Goal: Find specific page/section: Find specific page/section

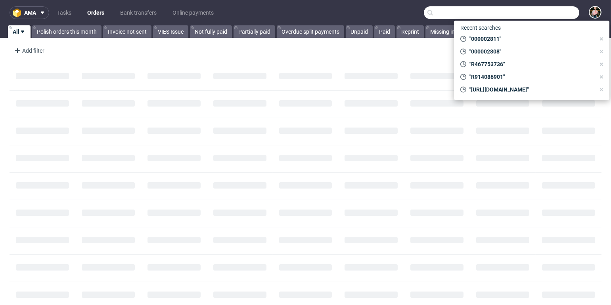
click at [552, 12] on input "text" at bounding box center [501, 12] width 155 height 13
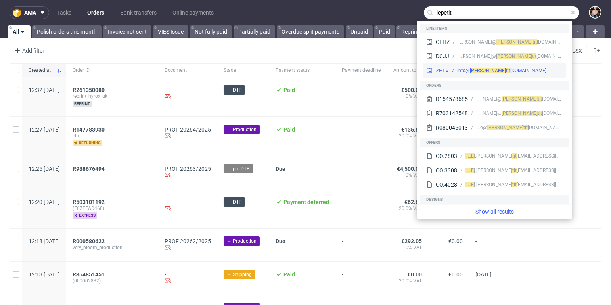
type input "lepetit"
click at [506, 73] on div "tit [DOMAIN_NAME]" at bounding box center [526, 70] width 40 height 7
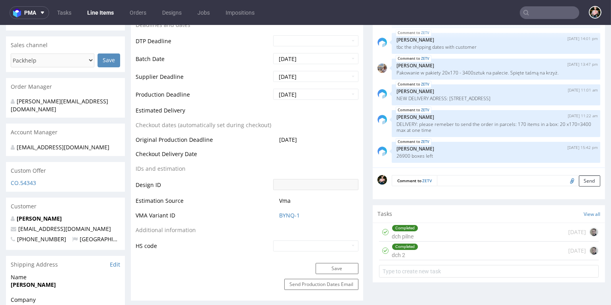
scroll to position [321, 0]
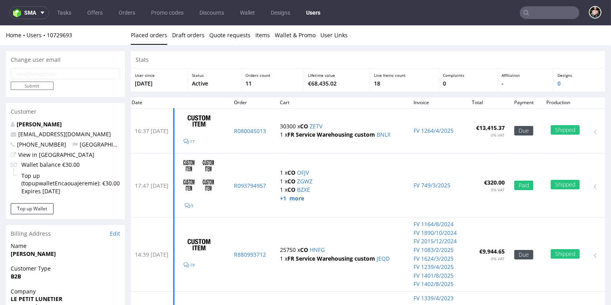
click at [542, 10] on input "text" at bounding box center [548, 12] width 59 height 13
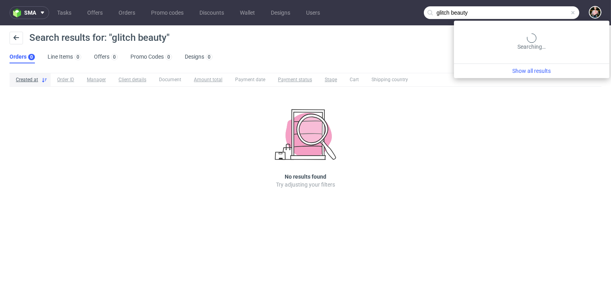
click at [546, 11] on input "glitch beauty" at bounding box center [501, 12] width 155 height 13
click at [544, 14] on input "glitch-beauty" at bounding box center [501, 12] width 155 height 13
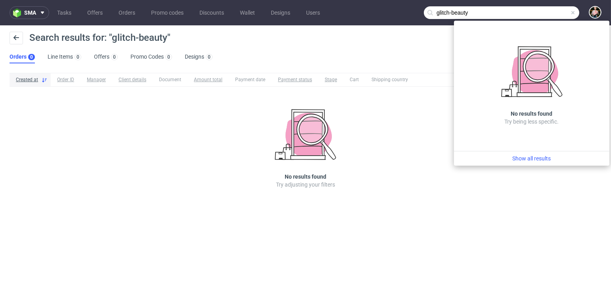
drag, startPoint x: 546, startPoint y: 10, endPoint x: 365, endPoint y: 10, distance: 181.1
click at [365, 10] on nav "sma Tasks Offers Orders Promo codes Discounts Wallet Designs Users glitch-beauty" at bounding box center [305, 12] width 611 height 25
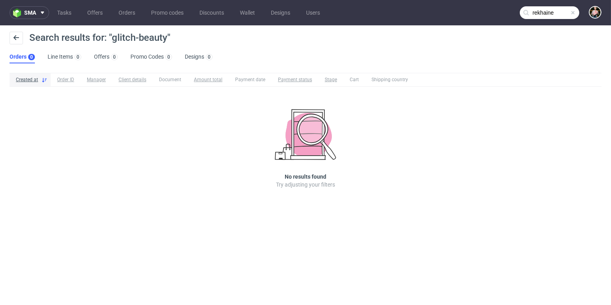
type input "rekhaine"
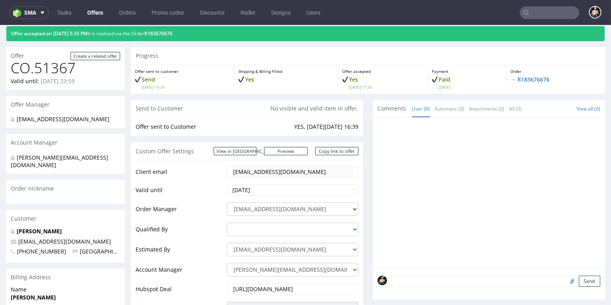
scroll to position [26, 0]
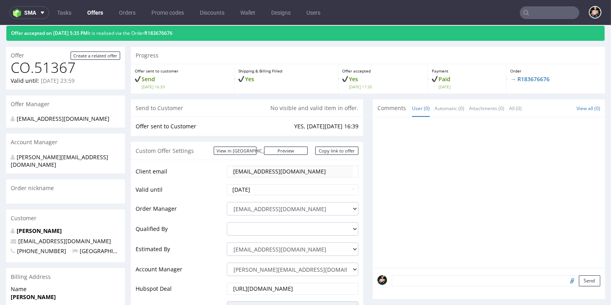
click at [48, 227] on strong "[PERSON_NAME]" at bounding box center [36, 231] width 51 height 8
drag, startPoint x: 78, startPoint y: 224, endPoint x: 15, endPoint y: 223, distance: 62.2
click at [14, 227] on p "[PERSON_NAME]" at bounding box center [65, 231] width 109 height 8
copy strong "[PERSON_NAME]"
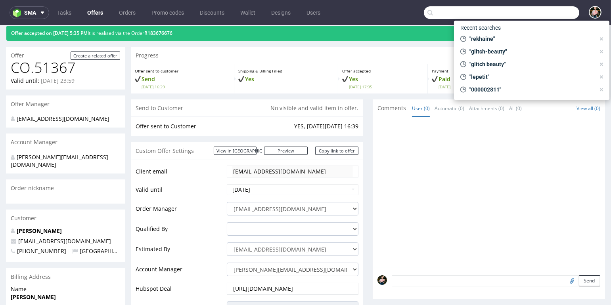
click at [536, 15] on input "text" at bounding box center [501, 12] width 155 height 13
paste input "[PERSON_NAME]"
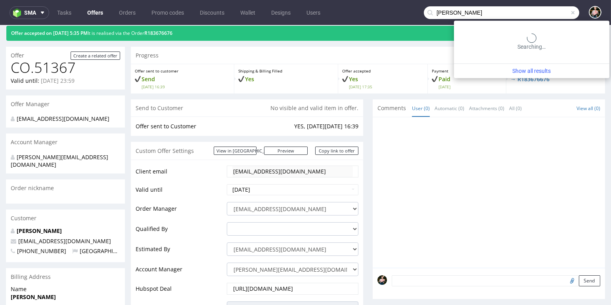
type input "[PERSON_NAME]"
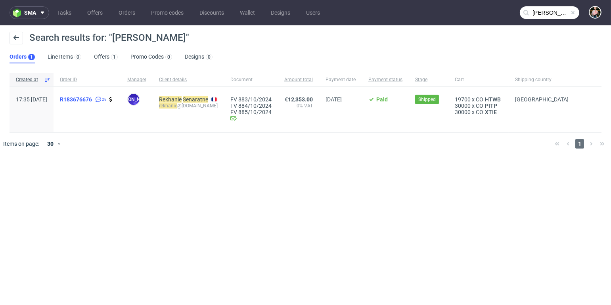
click at [92, 97] on span "R183676676" at bounding box center [76, 99] width 32 height 6
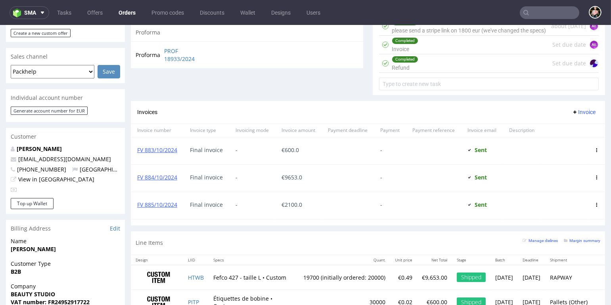
scroll to position [312, 0]
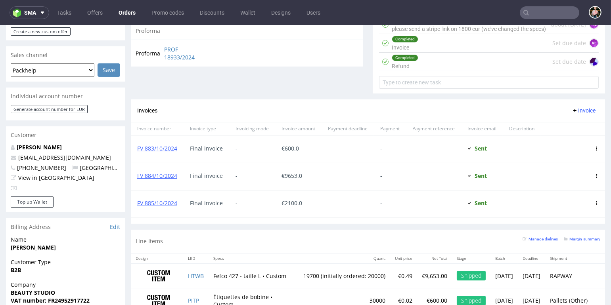
drag, startPoint x: 76, startPoint y: 139, endPoint x: 13, endPoint y: 139, distance: 62.2
click at [13, 143] on p "[PERSON_NAME]" at bounding box center [65, 147] width 109 height 8
copy strong "[PERSON_NAME]"
